Goal: Information Seeking & Learning: Learn about a topic

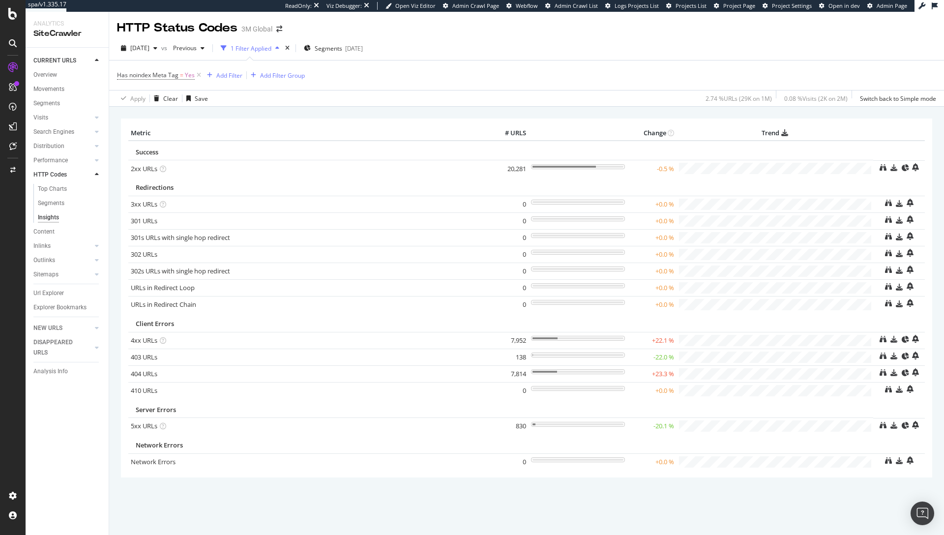
click at [850, 119] on div "Metric # URLS Change Trend Success 2xx URLs × Close Chart - API Requests List A…" at bounding box center [527, 298] width 812 height 359
click at [849, 187] on div "Redirections" at bounding box center [501, 187] width 730 height 9
